Goal: Information Seeking & Learning: Find specific fact

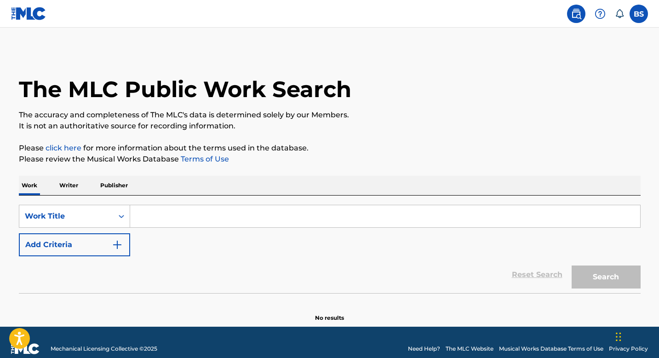
click at [322, 216] on input "Search Form" at bounding box center [385, 216] width 510 height 22
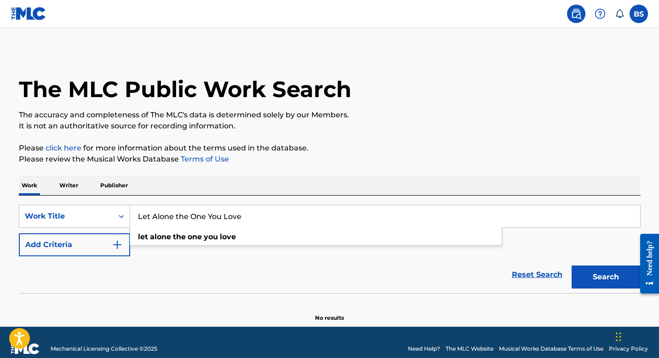
type input "Let Alone the One You Love"
click at [571, 265] on button "Search" at bounding box center [605, 276] width 69 height 23
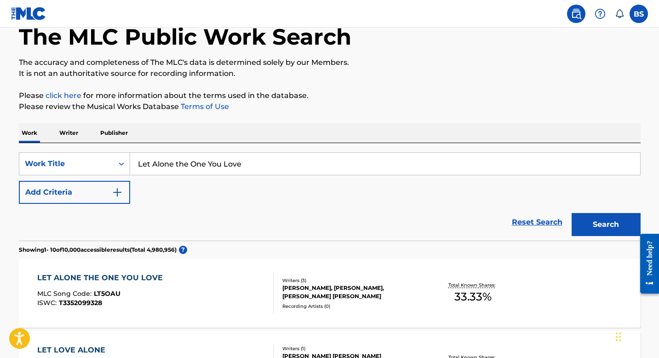
scroll to position [22, 0]
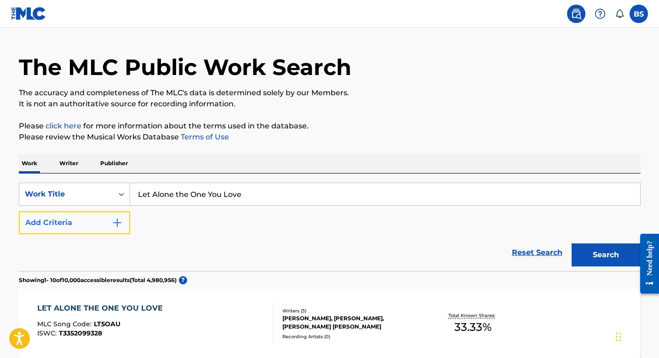
click at [102, 222] on button "Add Criteria" at bounding box center [74, 222] width 111 height 23
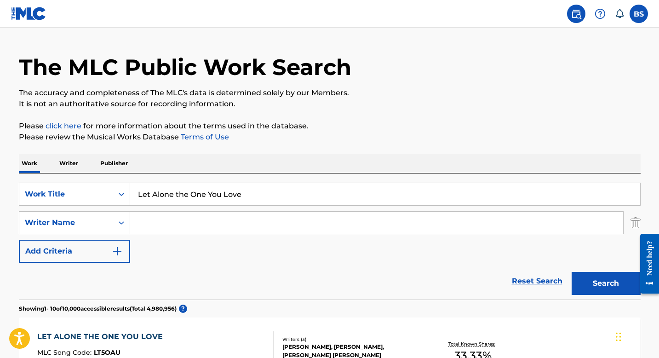
click at [169, 227] on input "Search Form" at bounding box center [376, 222] width 493 height 22
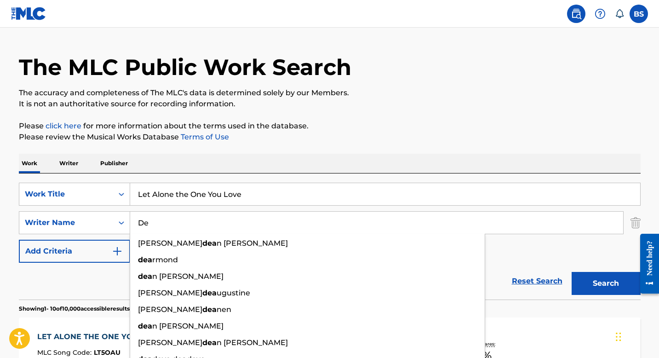
type input "D"
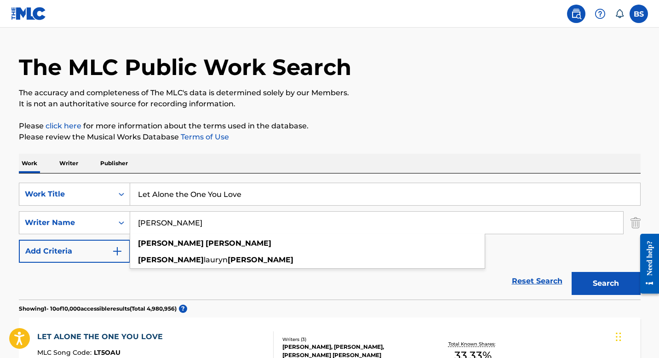
type input "[PERSON_NAME]"
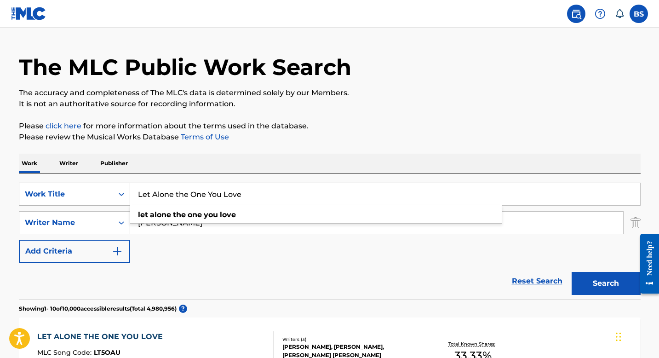
drag, startPoint x: 284, startPoint y: 192, endPoint x: 41, endPoint y: 195, distance: 242.7
click at [41, 195] on div "SearchWithCriteria0bf4d208-ab5d-4945-85e2-b7309887c679 Work Title Let Alone the…" at bounding box center [329, 193] width 621 height 23
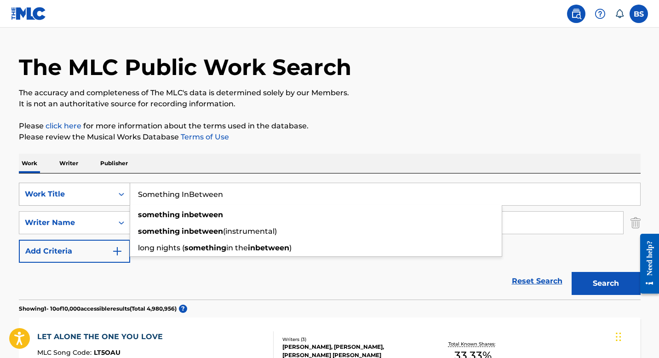
type input "Something InBetween"
click at [571, 272] on button "Search" at bounding box center [605, 283] width 69 height 23
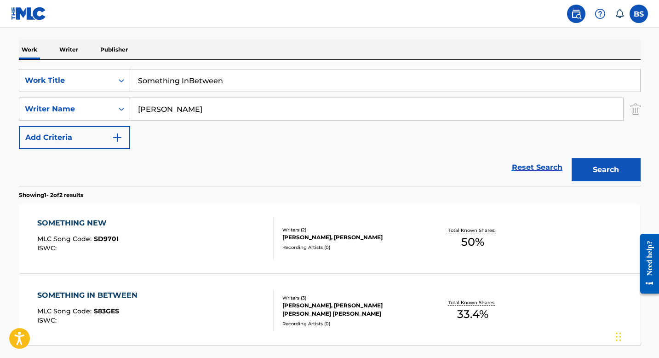
scroll to position [215, 0]
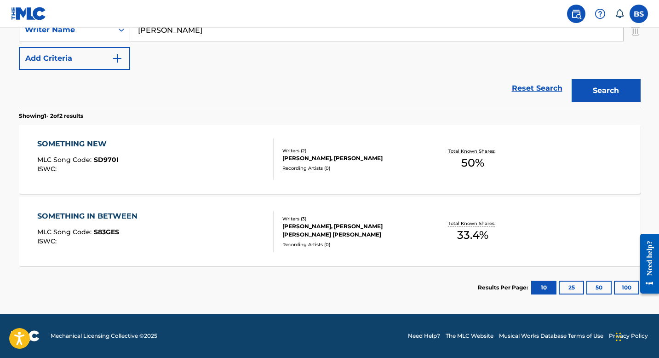
click at [141, 208] on div "SOMETHING IN BETWEEN MLC Song Code : S83GES ISWC : Writers ( 3 ) [PERSON_NAME],…" at bounding box center [329, 231] width 621 height 69
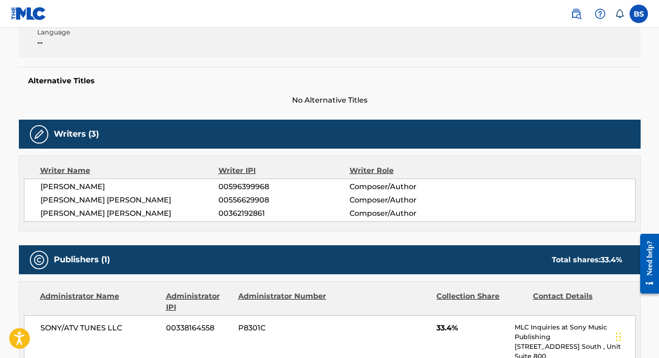
scroll to position [204, 0]
